Goal: Navigation & Orientation: Find specific page/section

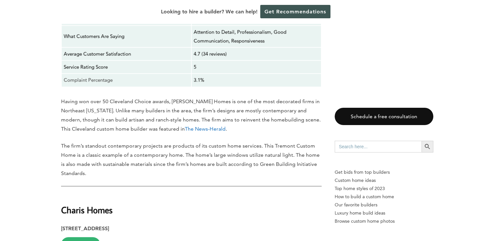
scroll to position [2887, 0]
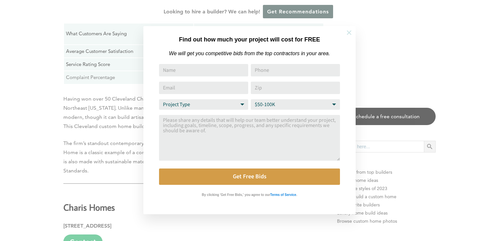
click at [350, 34] on icon at bounding box center [349, 32] width 5 height 5
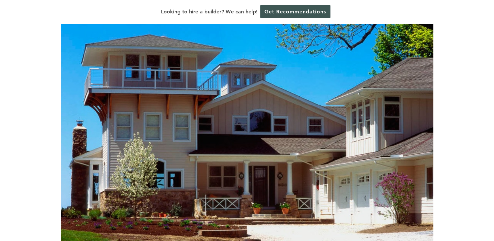
scroll to position [0, 0]
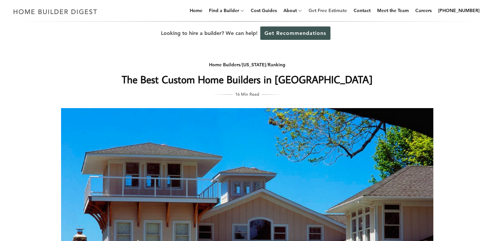
click at [340, 14] on link "Get Free Estimate" at bounding box center [328, 10] width 44 height 21
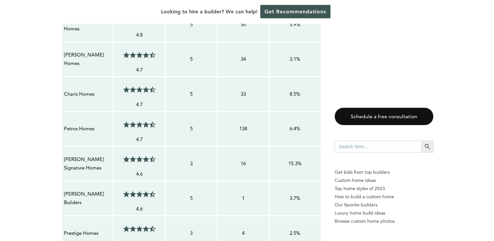
scroll to position [761, 0]
